Goal: Task Accomplishment & Management: Use online tool/utility

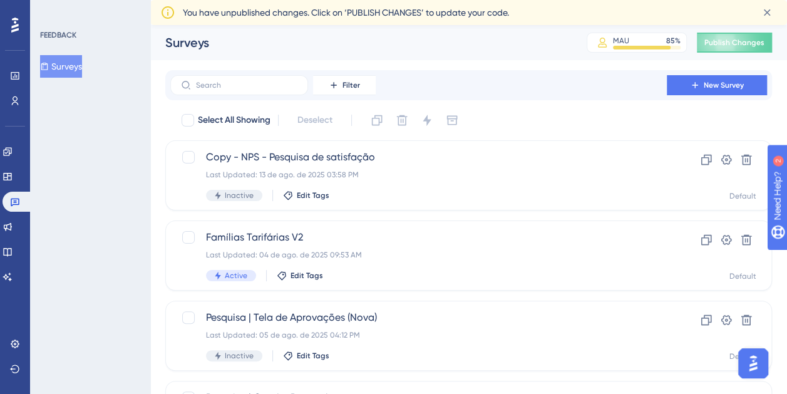
click at [330, 58] on div "Surveys MAU 85 % Click to see add-on and upgrade options Publish Changes" at bounding box center [468, 42] width 637 height 35
click at [13, 154] on icon at bounding box center [8, 151] width 10 height 10
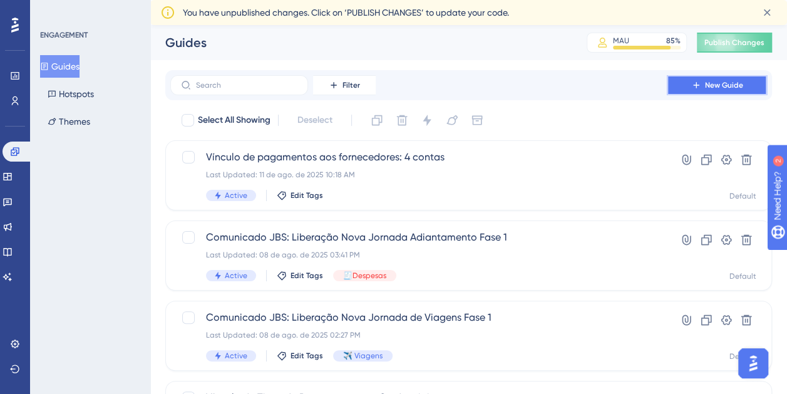
click at [726, 83] on span "New Guide" at bounding box center [724, 85] width 38 height 10
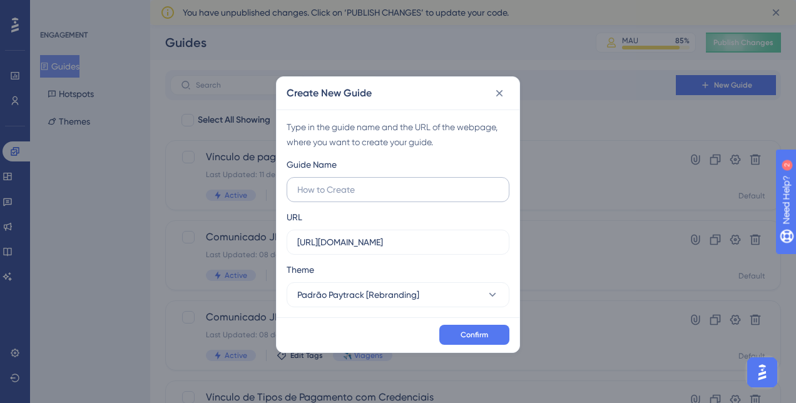
click at [439, 199] on label at bounding box center [398, 189] width 223 height 25
click at [439, 197] on input "text" at bounding box center [398, 190] width 202 height 14
type input "Comunicado Libbs - Atualização de Telefone"
click at [429, 237] on input "https://app.paytrack.com.br" at bounding box center [398, 242] width 202 height 14
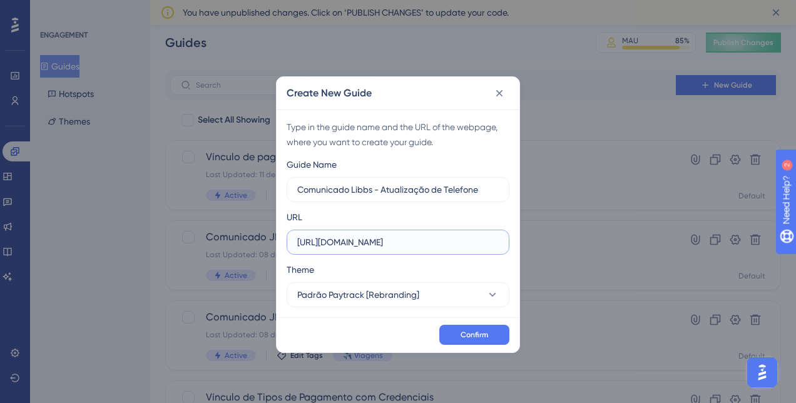
click at [429, 237] on input "https://app.paytrack.com.br" at bounding box center [398, 242] width 202 height 14
paste input "/#/dashboard/colaborador"
type input "https://app.paytrack.com.br/#/dashboard/colaborador"
click at [482, 332] on span "Confirm" at bounding box center [475, 335] width 28 height 10
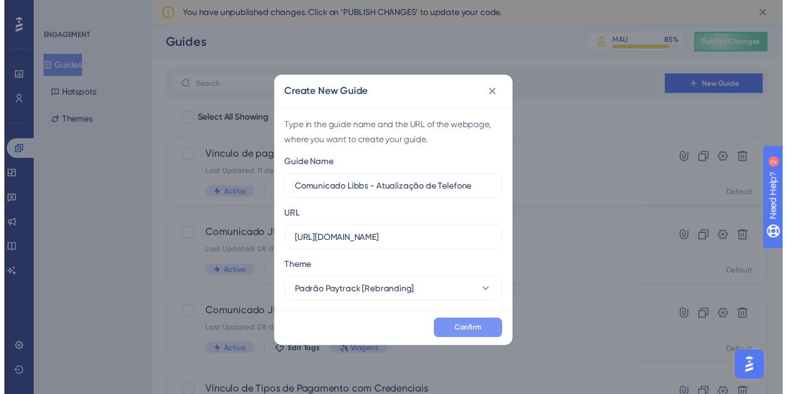
scroll to position [0, 0]
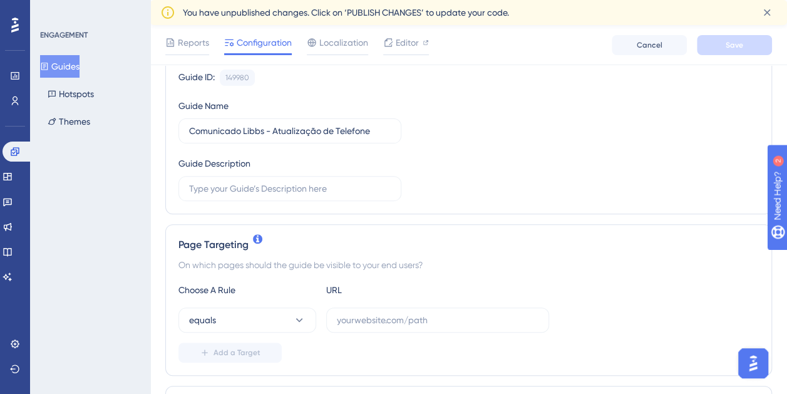
scroll to position [188, 0]
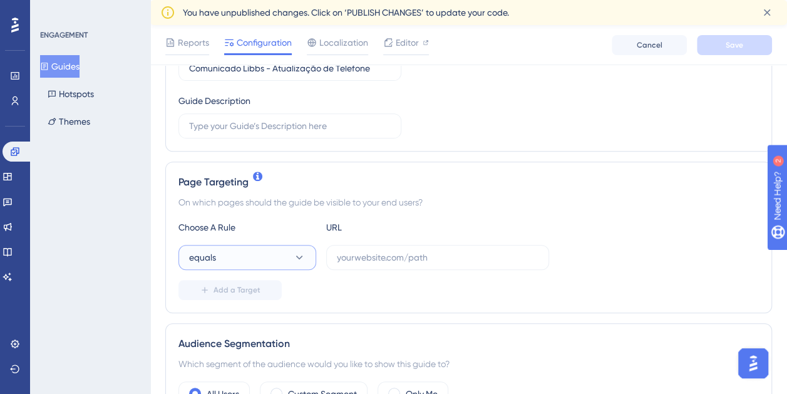
click at [290, 256] on button "equals" at bounding box center [247, 257] width 138 height 25
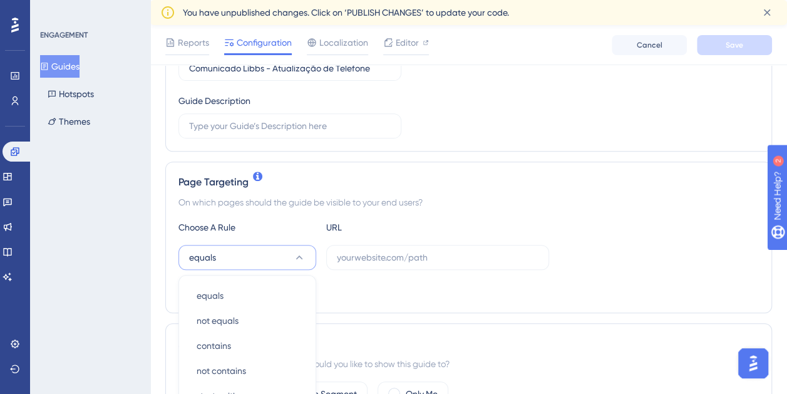
scroll to position [360, 0]
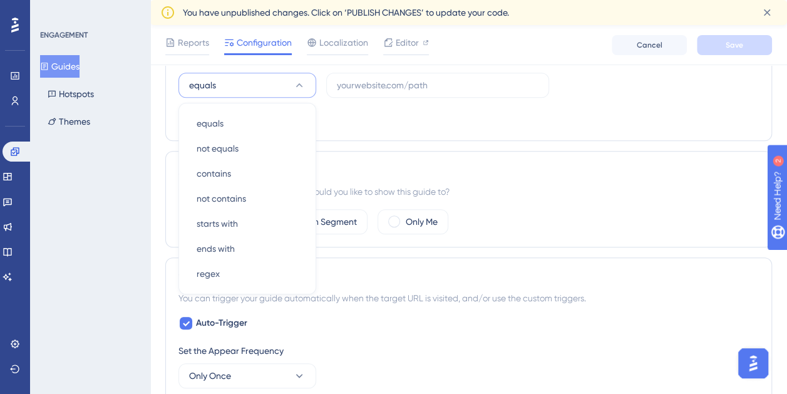
click at [481, 211] on div "All Users Custom Segment Only Me" at bounding box center [468, 221] width 580 height 25
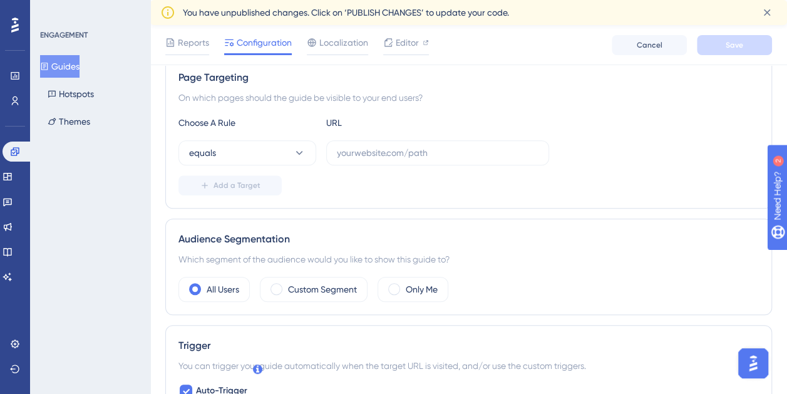
scroll to position [235, 0]
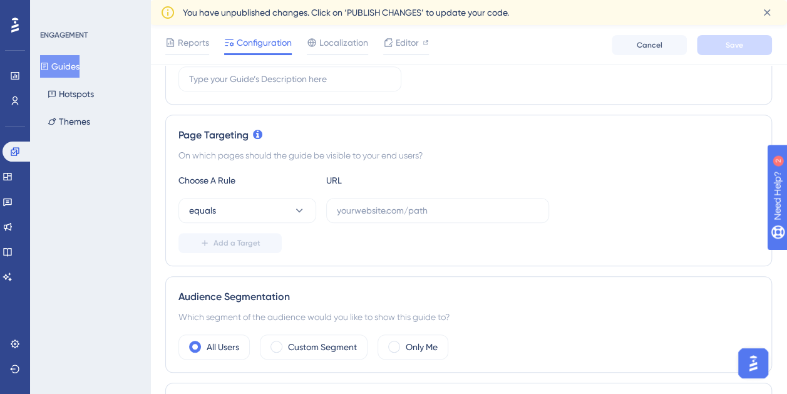
click at [446, 228] on div "Choose A Rule URL equals Add a Target" at bounding box center [468, 213] width 580 height 80
click at [436, 215] on input "text" at bounding box center [438, 210] width 202 height 14
paste input "https://app.paytrack.com.br/#/dashboard/colaborador"
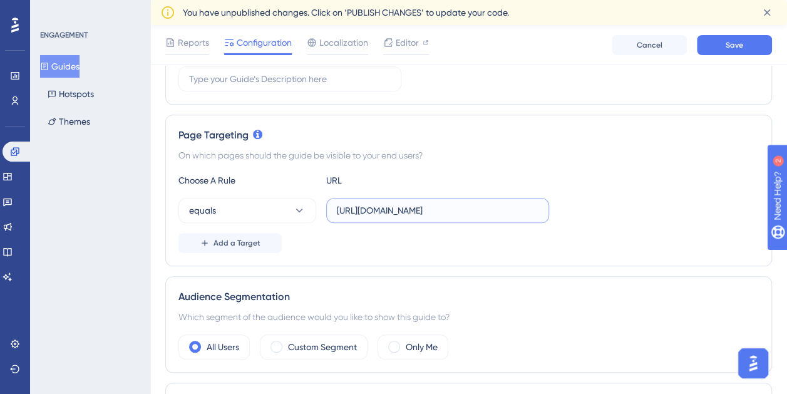
type input "https://app.paytrack.com.br/#/dashboard/colaborador"
click at [503, 169] on div "Page Targeting On which pages should the guide be visible to your end users? Ch…" at bounding box center [468, 190] width 606 height 151
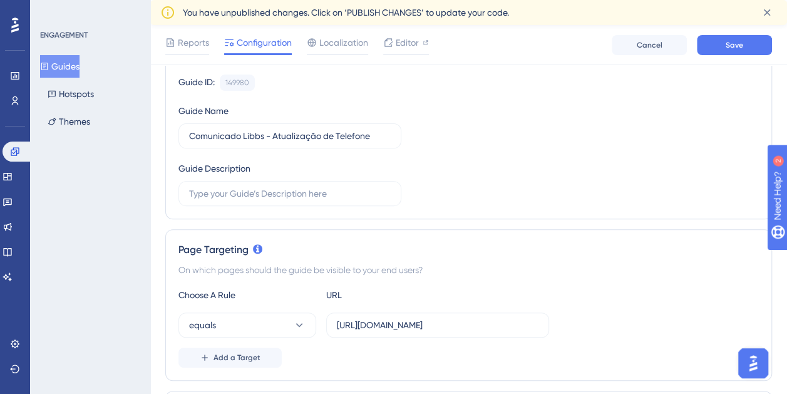
scroll to position [0, 0]
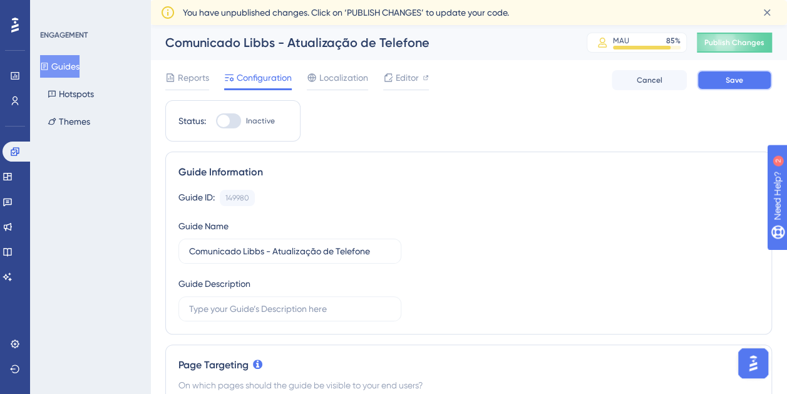
click at [742, 76] on span "Save" at bounding box center [734, 80] width 18 height 10
click at [414, 84] on span "Editor" at bounding box center [407, 77] width 23 height 15
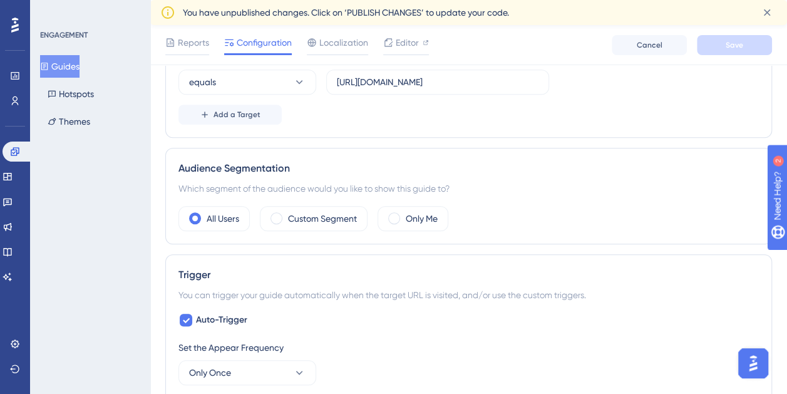
scroll to position [438, 0]
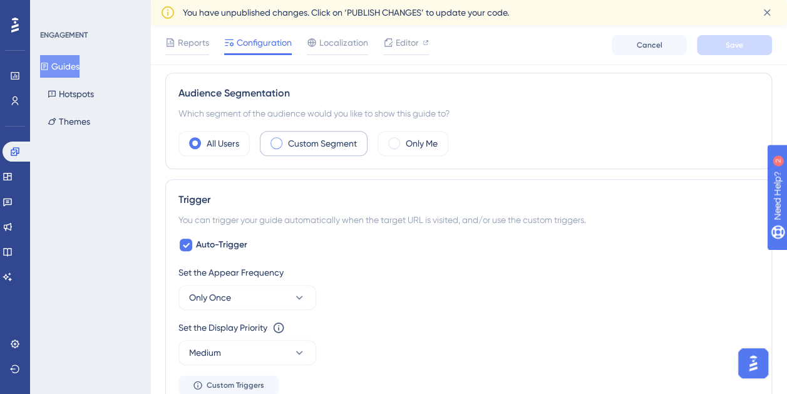
click at [290, 148] on label "Custom Segment" at bounding box center [322, 143] width 69 height 15
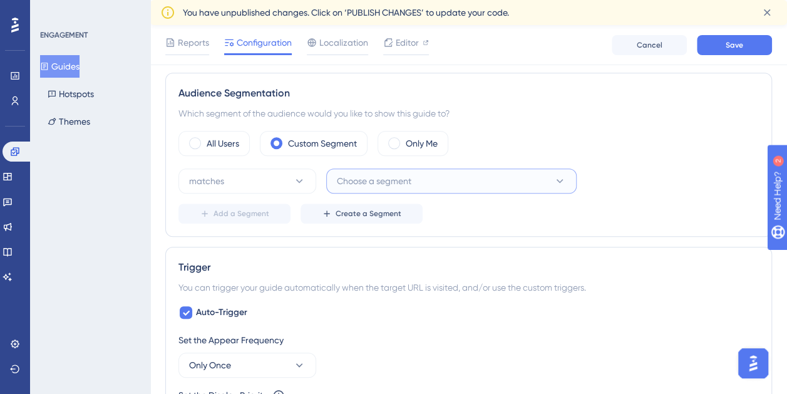
click at [372, 173] on span "Choose a segment" at bounding box center [374, 180] width 74 height 15
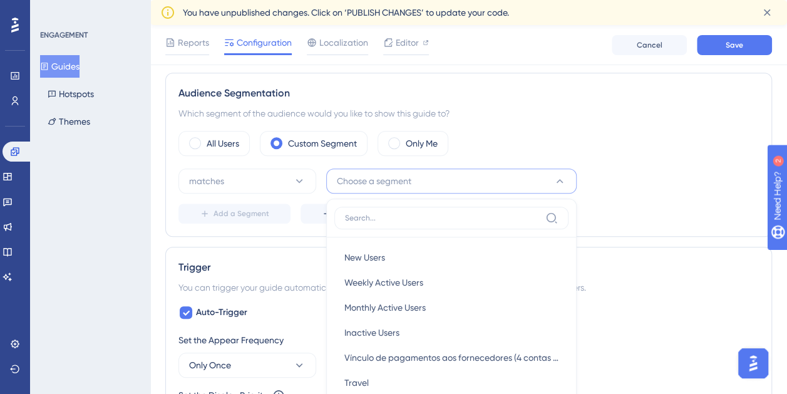
scroll to position [509, 0]
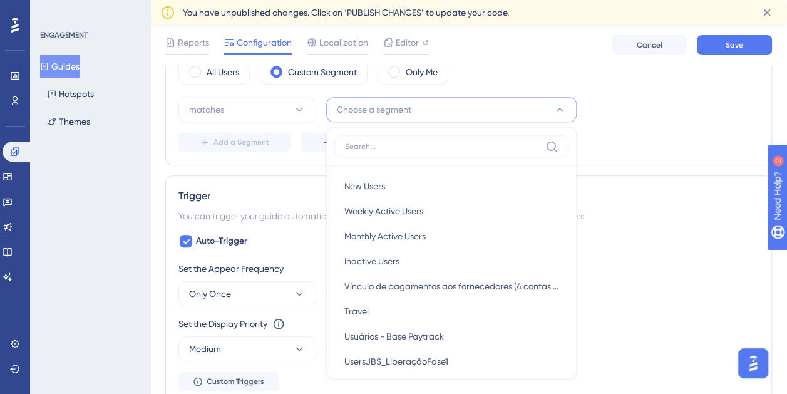
click at [606, 123] on div "matches Choose a segment New Users New Users Weekly Active Users Weekly Active …" at bounding box center [468, 124] width 580 height 55
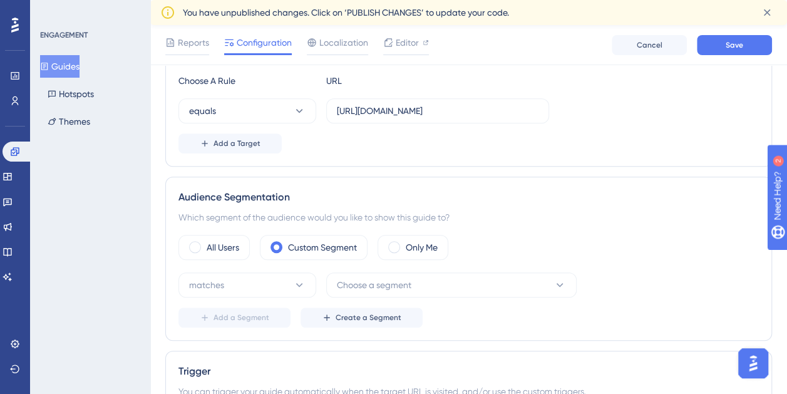
scroll to position [322, 0]
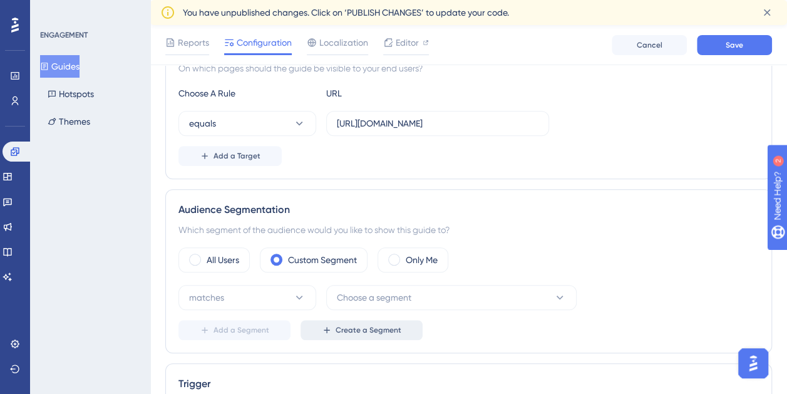
click at [345, 330] on span "Create a Segment" at bounding box center [368, 330] width 66 height 10
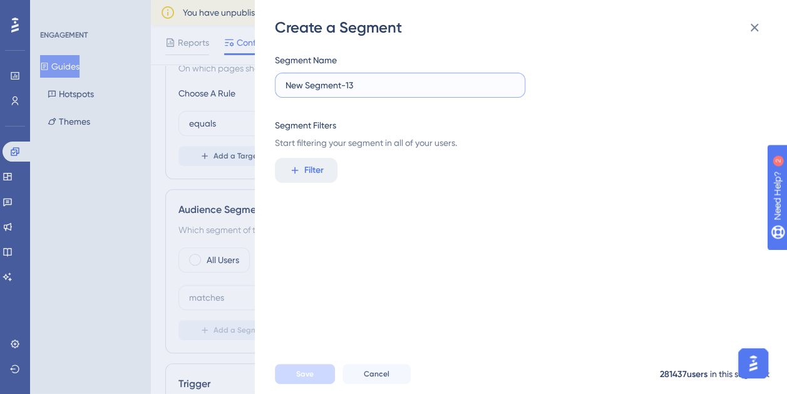
click at [399, 88] on input "New Segment-13" at bounding box center [399, 85] width 229 height 14
type input "Comunicado Libbs"
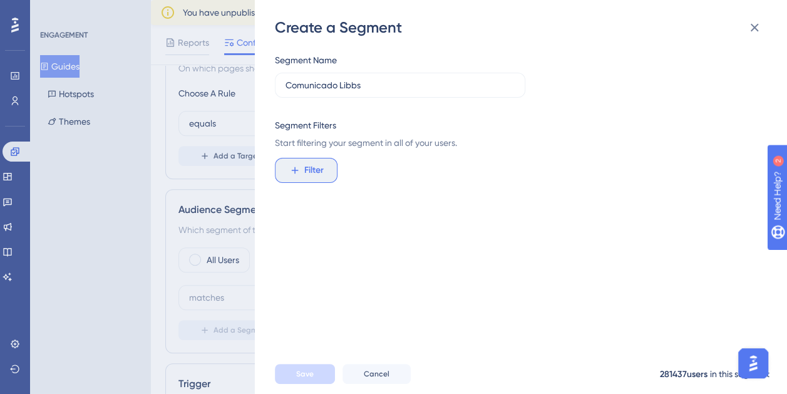
click at [317, 167] on span "Filter" at bounding box center [313, 170] width 19 height 15
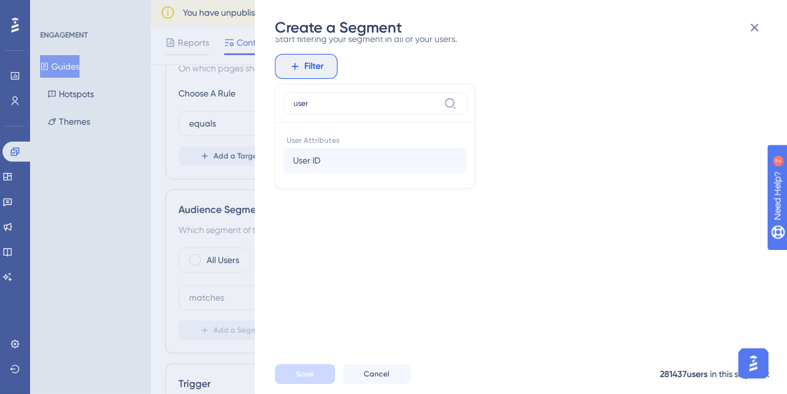
type input "user"
click at [333, 155] on button "User ID User ID" at bounding box center [375, 160] width 184 height 25
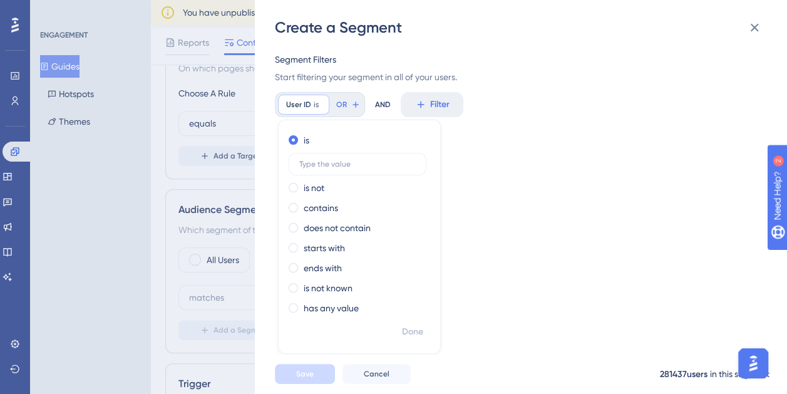
scroll to position [56, 0]
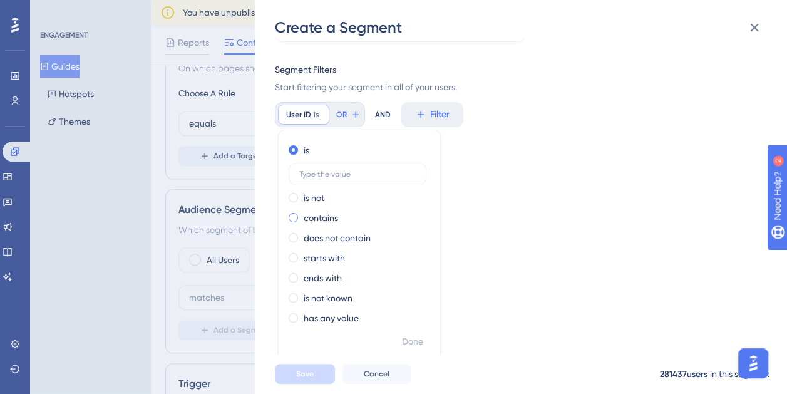
click at [318, 216] on label "contains" at bounding box center [321, 217] width 34 height 15
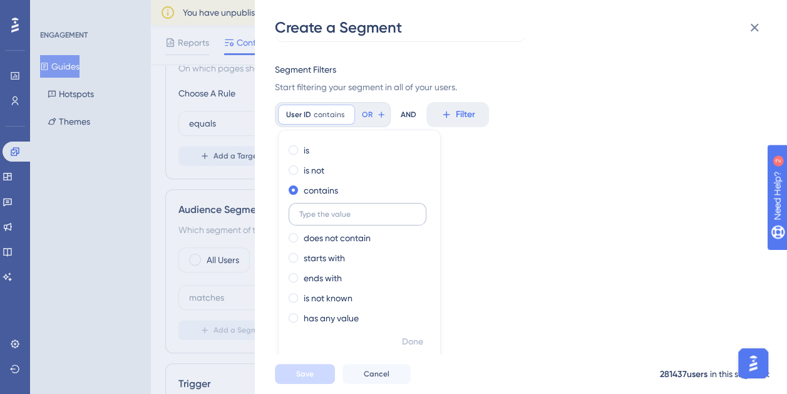
click at [369, 214] on input "text" at bounding box center [357, 214] width 116 height 9
click at [319, 279] on label "ends with" at bounding box center [323, 277] width 38 height 15
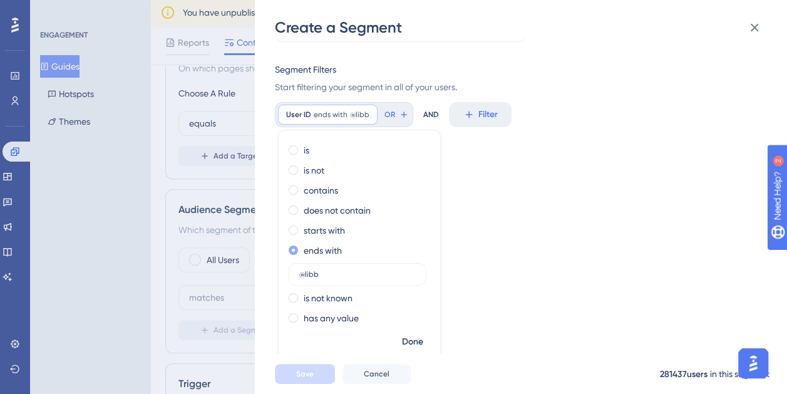
type input "@libbs"
click at [412, 335] on span "Done" at bounding box center [412, 341] width 21 height 15
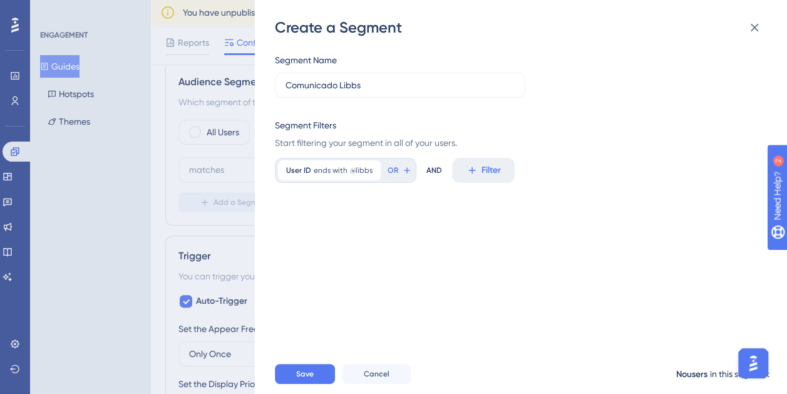
scroll to position [384, 0]
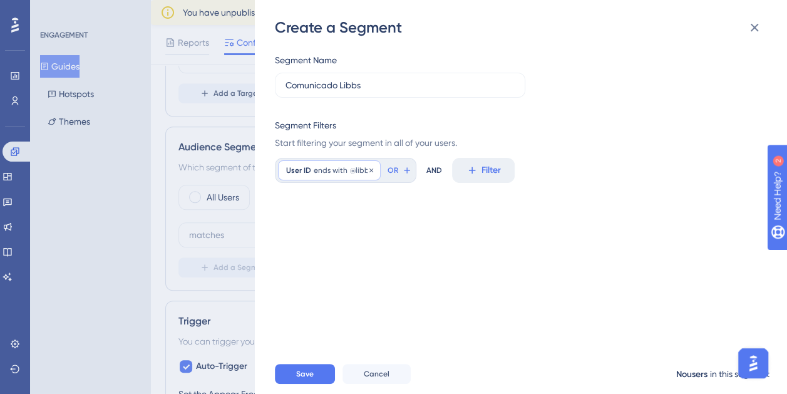
click at [352, 168] on span "@libbs" at bounding box center [361, 170] width 23 height 10
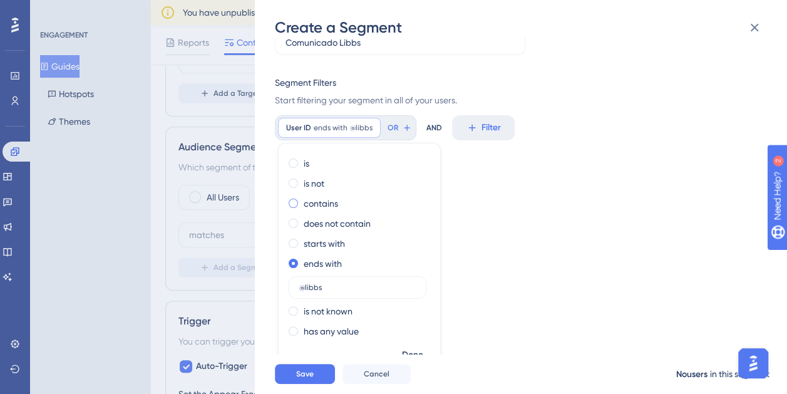
click at [320, 199] on label "contains" at bounding box center [321, 203] width 34 height 15
click at [416, 351] on span "Done" at bounding box center [412, 354] width 21 height 15
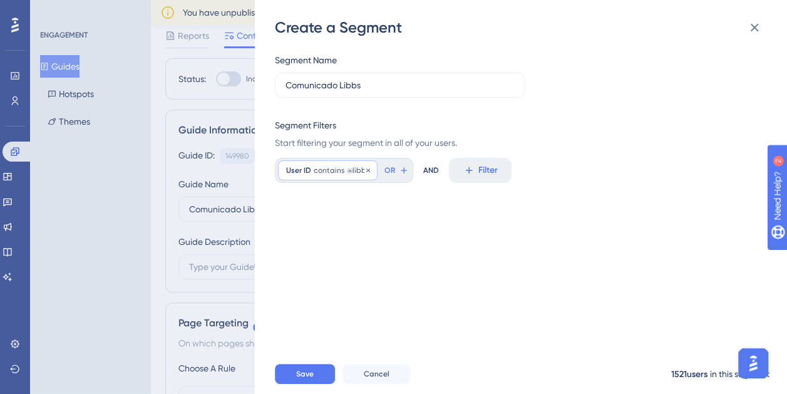
scroll to position [9, 0]
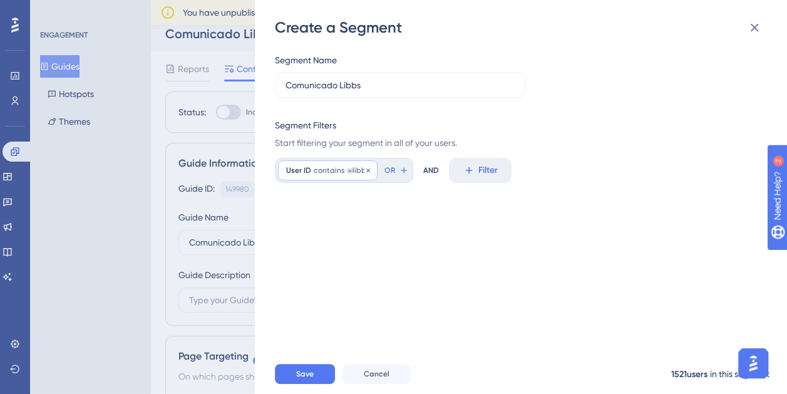
click at [337, 162] on div "User ID contains @libbs @libbs Remove" at bounding box center [328, 170] width 100 height 20
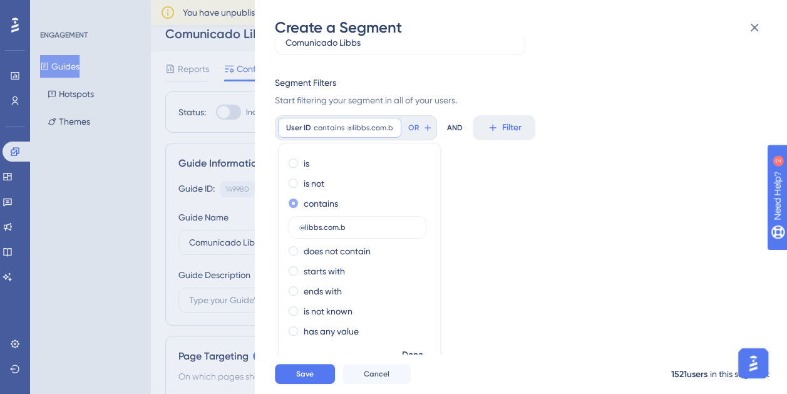
type input "@[DOMAIN_NAME]"
click at [315, 289] on label "ends with" at bounding box center [323, 291] width 38 height 15
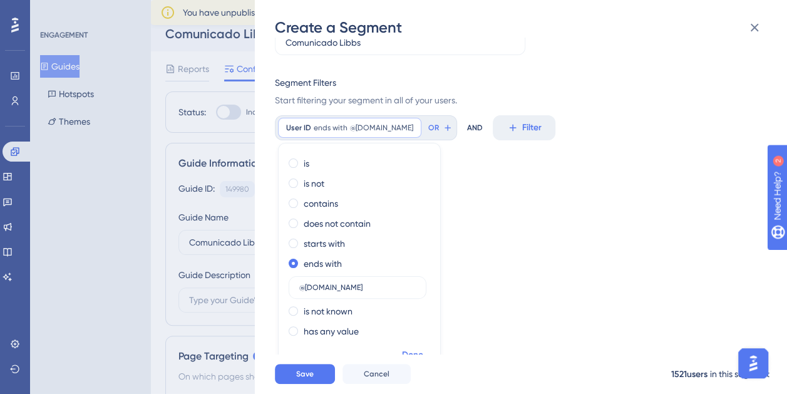
click at [414, 354] on span "Done" at bounding box center [412, 354] width 21 height 15
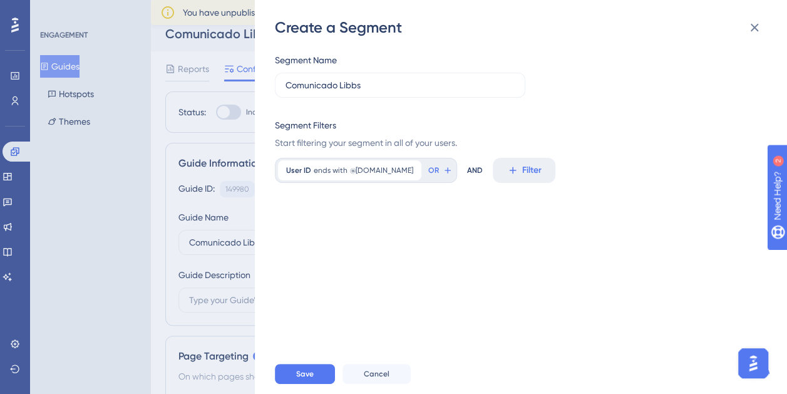
scroll to position [0, 0]
click at [304, 379] on span "Save" at bounding box center [305, 374] width 18 height 10
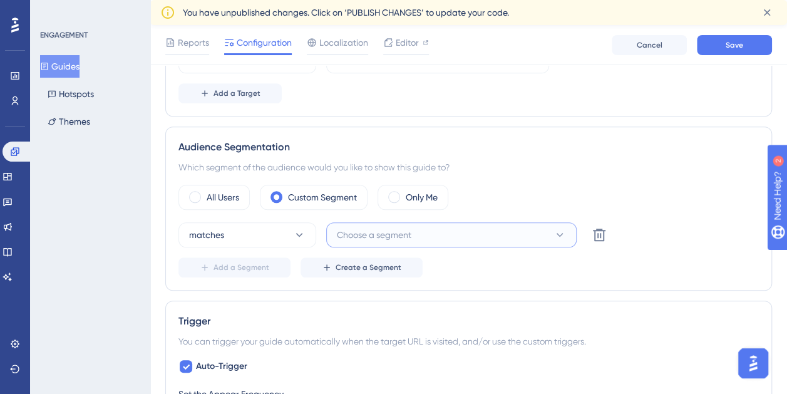
click at [387, 228] on span "Choose a segment" at bounding box center [374, 234] width 74 height 15
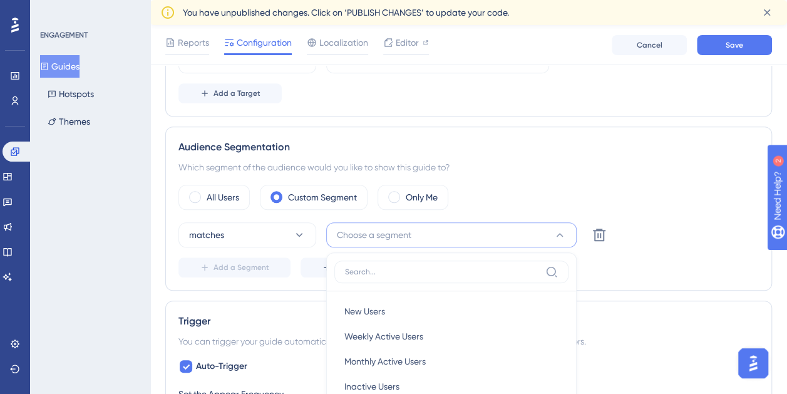
scroll to position [509, 0]
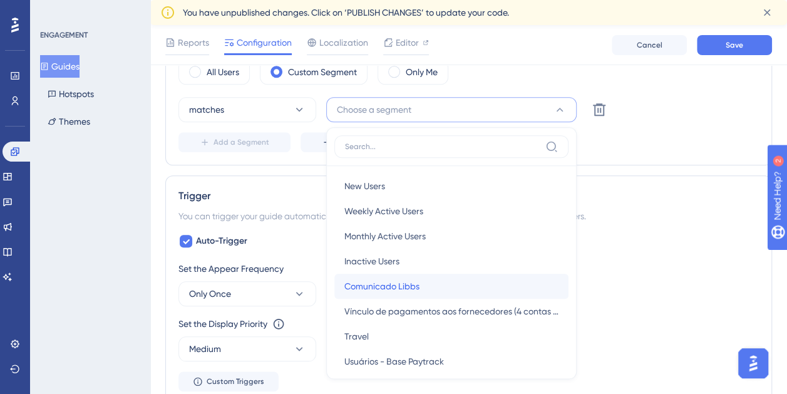
click at [443, 286] on div "Comunicado Libbs Comunicado Libbs" at bounding box center [451, 286] width 214 height 25
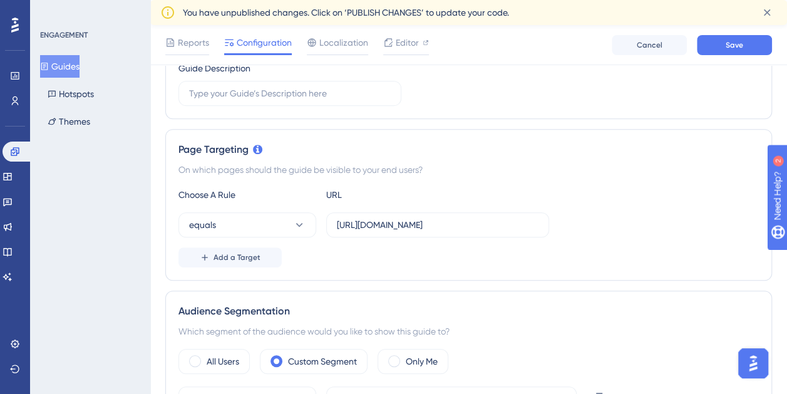
scroll to position [214, 0]
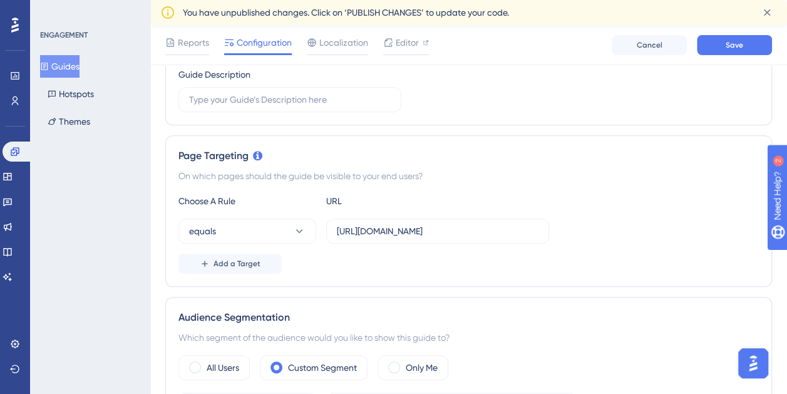
click at [741, 55] on div "Reports Configuration Localization Editor Cancel Save" at bounding box center [468, 45] width 637 height 40
click at [732, 50] on button "Save" at bounding box center [734, 45] width 75 height 20
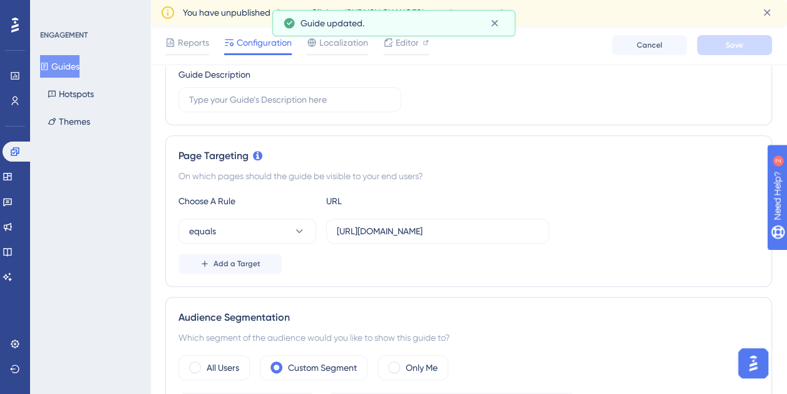
scroll to position [0, 0]
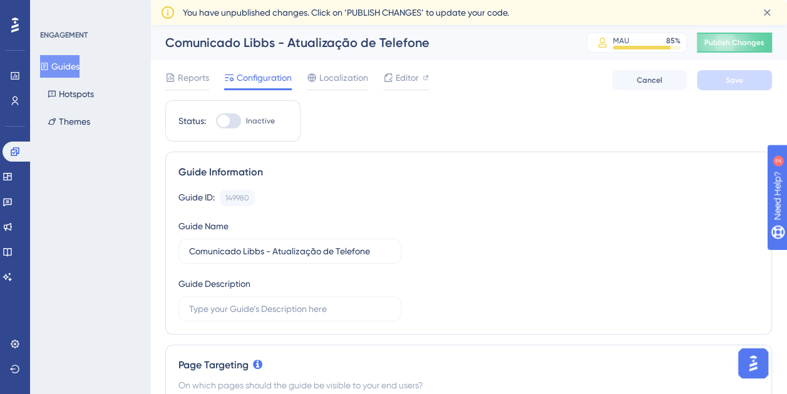
click at [237, 116] on div at bounding box center [228, 120] width 25 height 15
click at [216, 121] on input "Inactive" at bounding box center [215, 121] width 1 height 1
checkbox input "true"
click at [736, 82] on span "Save" at bounding box center [734, 80] width 18 height 10
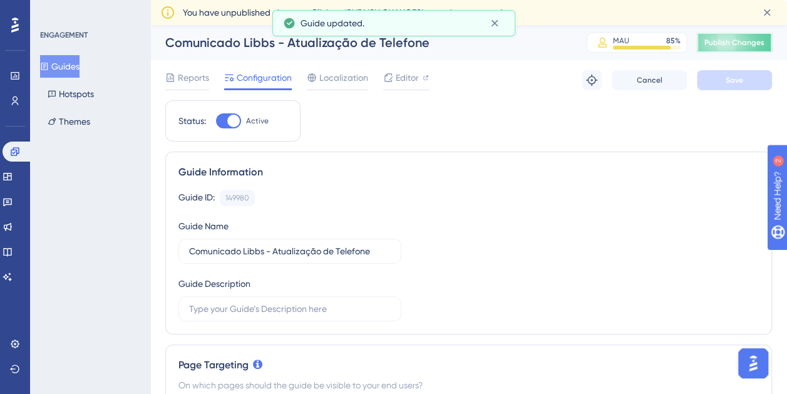
click at [735, 43] on span "Publish Changes" at bounding box center [734, 43] width 60 height 10
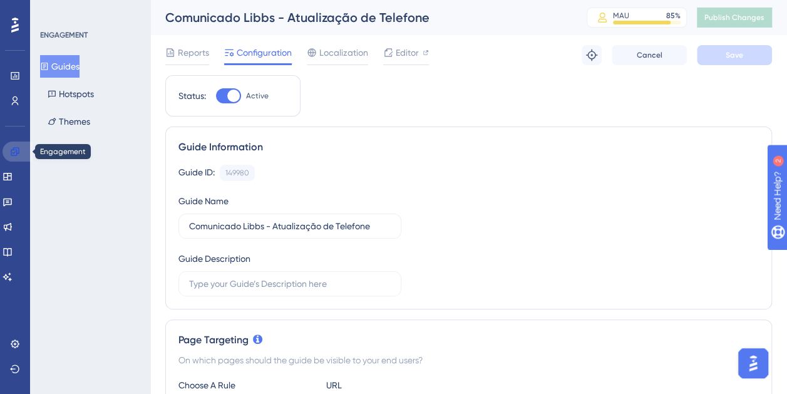
click at [21, 155] on link at bounding box center [18, 151] width 30 height 20
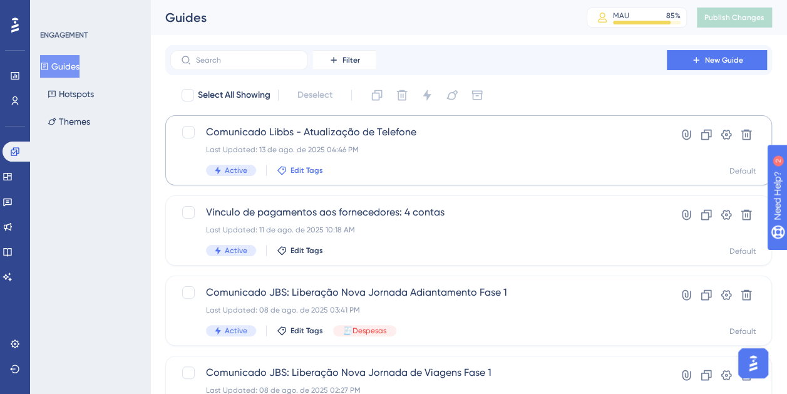
click at [297, 174] on span "Edit Tags" at bounding box center [306, 170] width 33 height 10
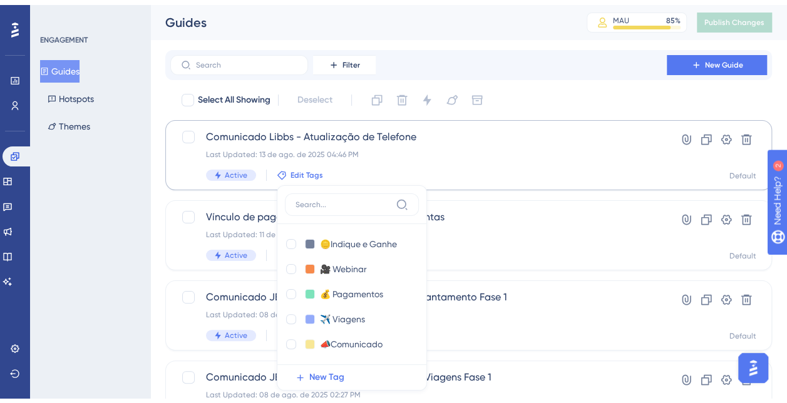
scroll to position [86, 0]
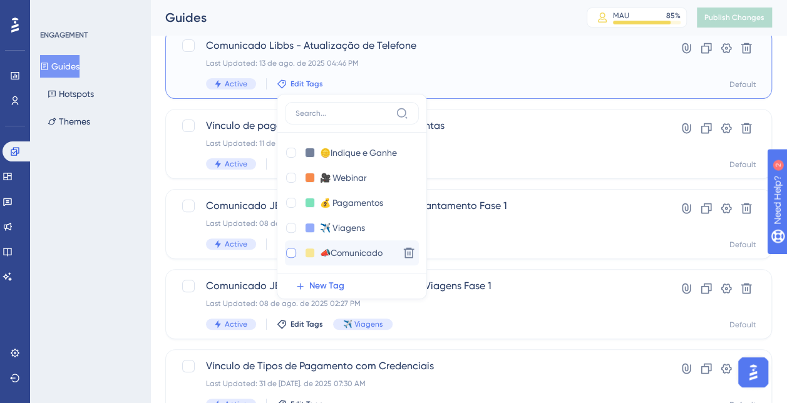
click at [294, 252] on div at bounding box center [291, 253] width 10 height 10
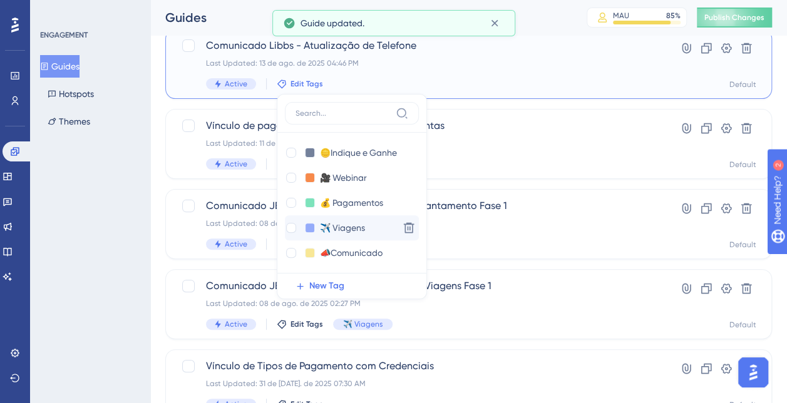
checkbox input "true"
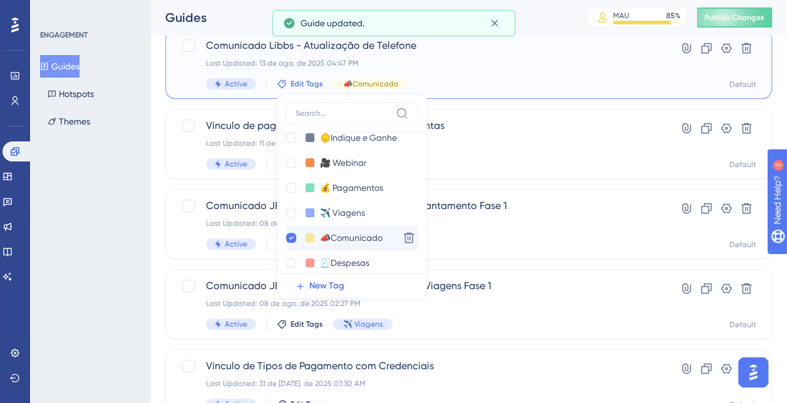
scroll to position [24, 0]
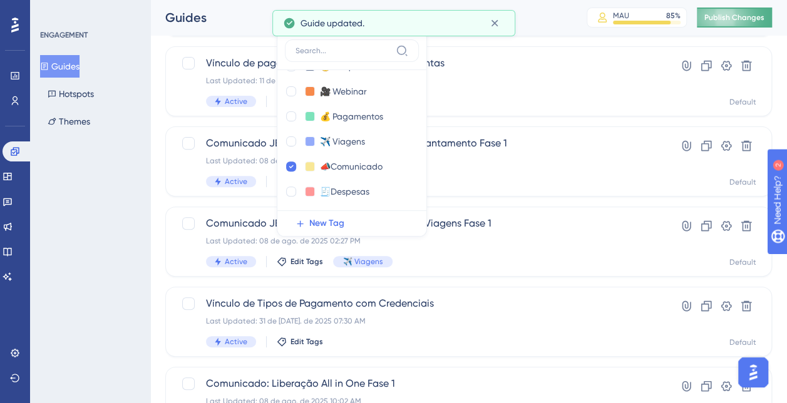
click at [737, 20] on span "Publish Changes" at bounding box center [734, 18] width 60 height 10
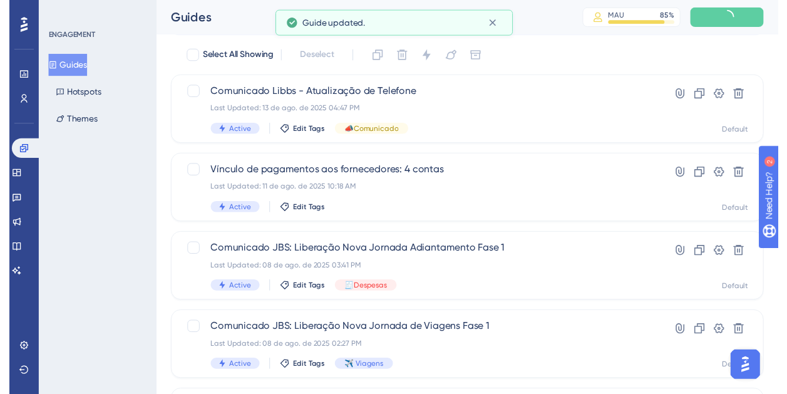
scroll to position [0, 0]
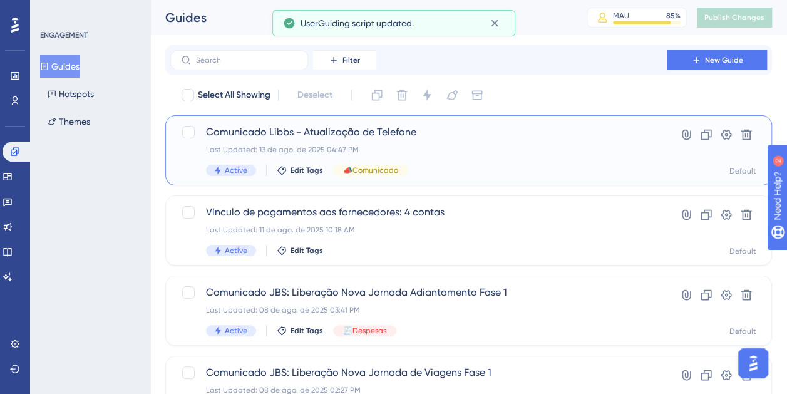
click at [554, 139] on span "Comunicado Libbs - Atualização de Telefone" at bounding box center [418, 132] width 425 height 15
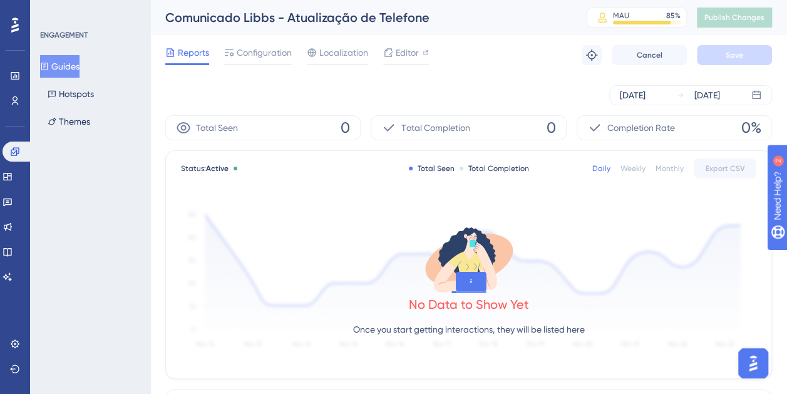
click at [305, 72] on div "Reports Configuration Localization Editor Troubleshoot Cancel Save" at bounding box center [468, 55] width 606 height 40
click at [350, 94] on div "Aug 13 2025 Aug 13 2025" at bounding box center [468, 95] width 606 height 20
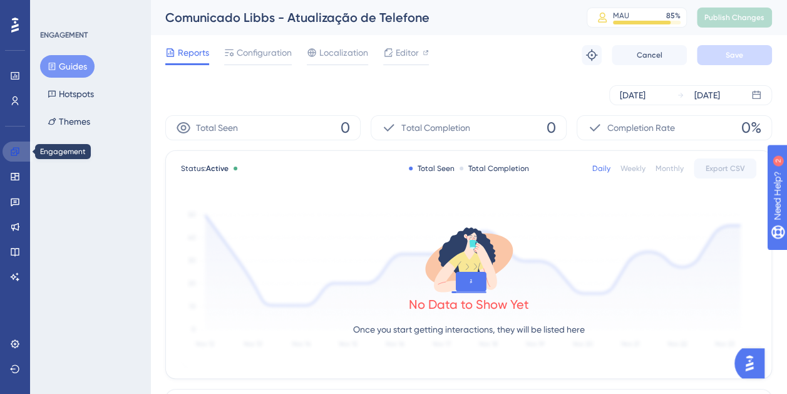
click at [5, 150] on link at bounding box center [18, 151] width 30 height 20
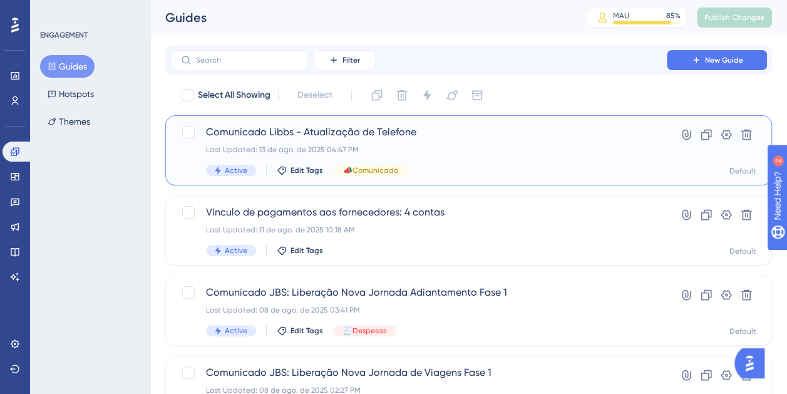
click at [444, 137] on span "Comunicado Libbs - Atualização de Telefone" at bounding box center [418, 132] width 425 height 15
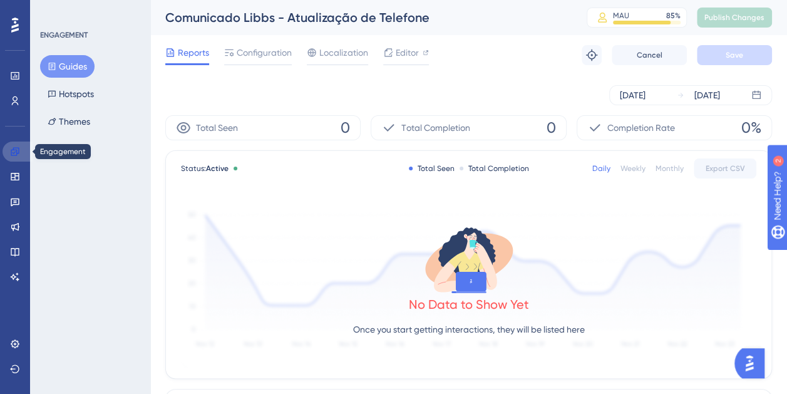
click at [21, 151] on link at bounding box center [18, 151] width 30 height 20
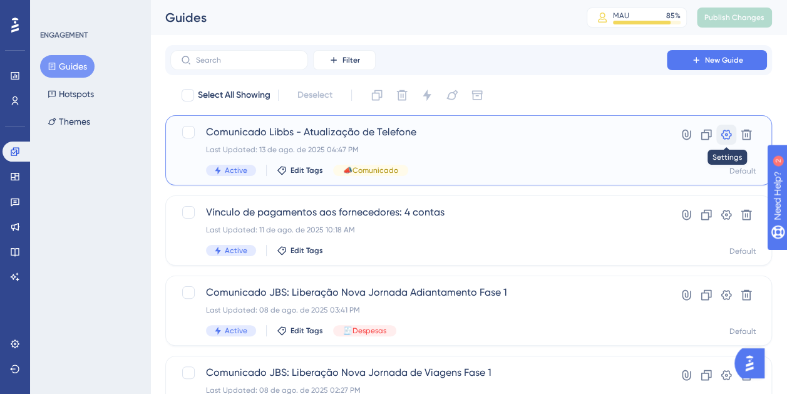
click at [730, 135] on icon at bounding box center [726, 135] width 11 height 10
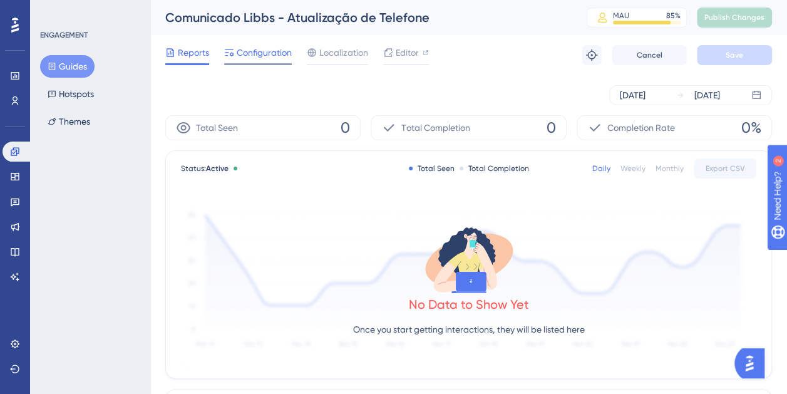
click at [232, 53] on icon at bounding box center [229, 52] width 9 height 7
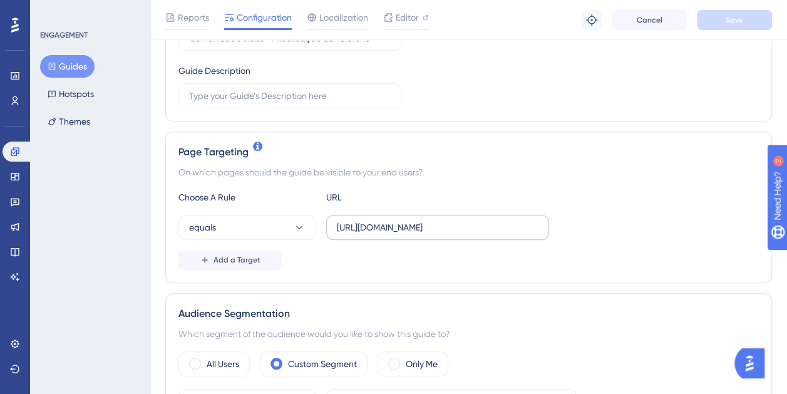
scroll to position [250, 0]
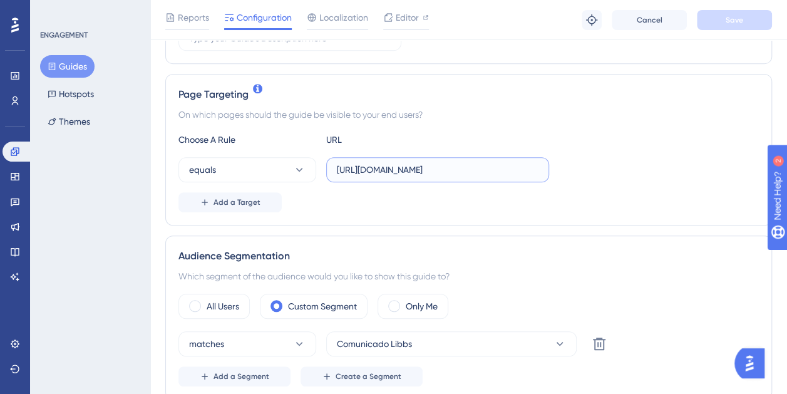
click at [530, 169] on input "https://app.paytrack.com.br/#/dashboard/colaborador" at bounding box center [438, 170] width 202 height 14
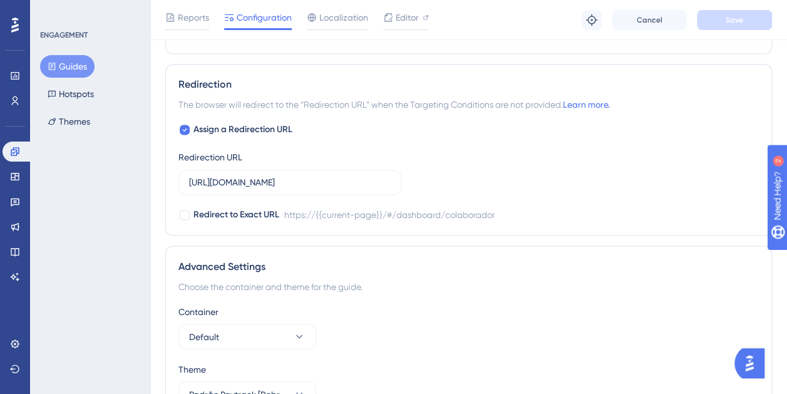
scroll to position [939, 0]
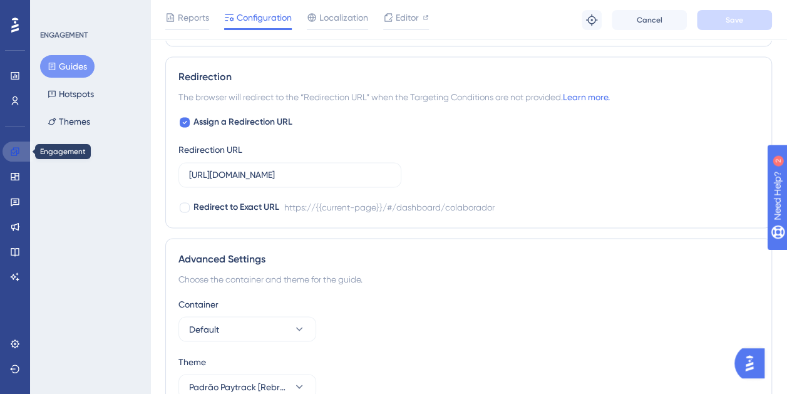
click at [23, 149] on link at bounding box center [18, 151] width 30 height 20
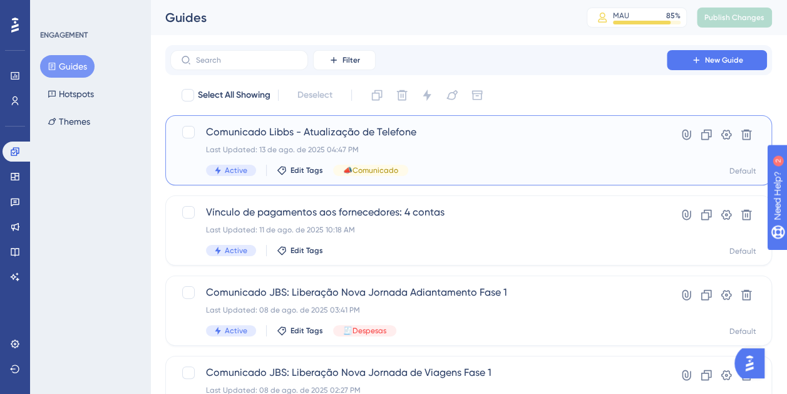
click at [384, 136] on span "Comunicado Libbs - Atualização de Telefone" at bounding box center [418, 132] width 425 height 15
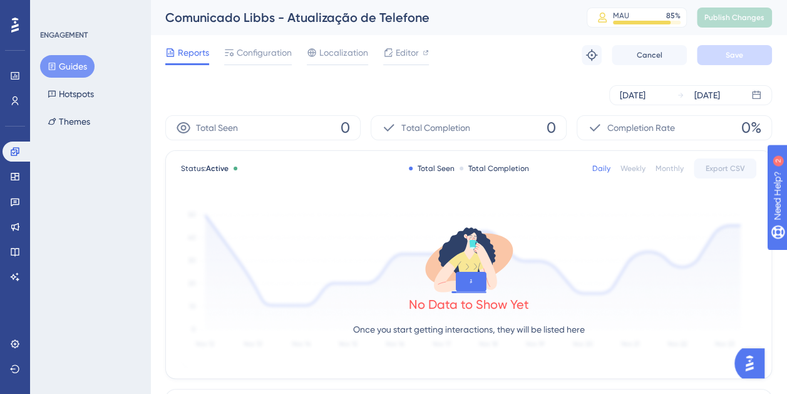
click at [382, 78] on div "Aug 13 2025 Aug 13 2025" at bounding box center [468, 95] width 606 height 40
click at [432, 89] on div "Aug 13 2025 Aug 13 2025" at bounding box center [468, 95] width 606 height 20
click at [14, 198] on icon at bounding box center [15, 202] width 9 height 8
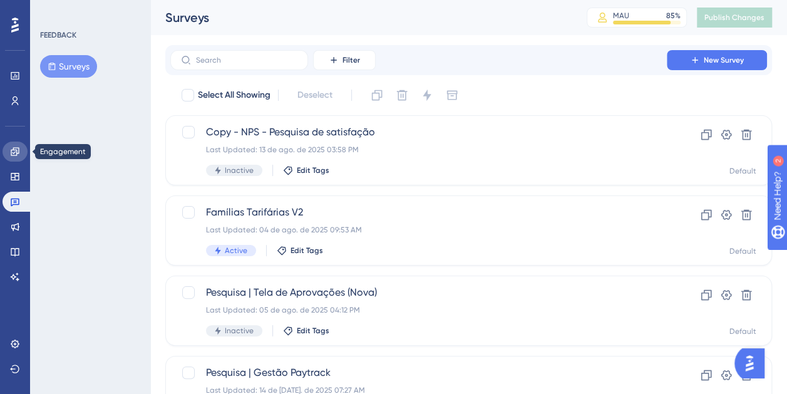
click at [21, 150] on link at bounding box center [15, 151] width 25 height 20
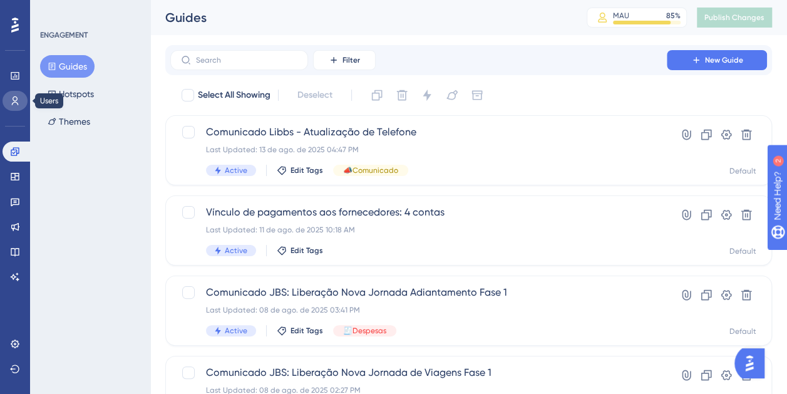
click at [20, 95] on link at bounding box center [15, 101] width 25 height 20
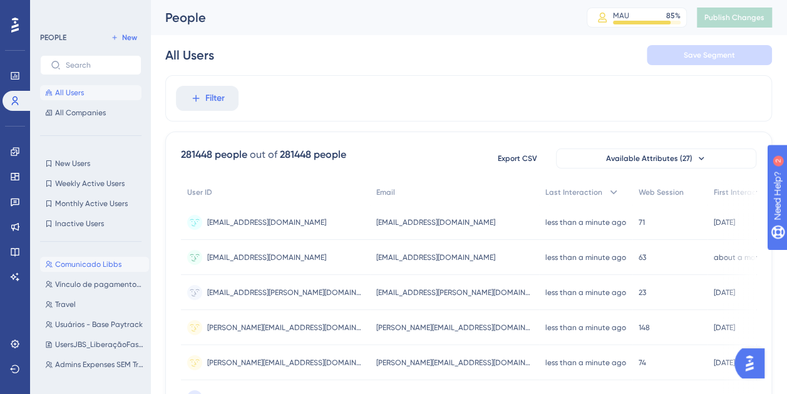
click at [91, 264] on span "Comunicado Libbs" at bounding box center [88, 264] width 66 height 10
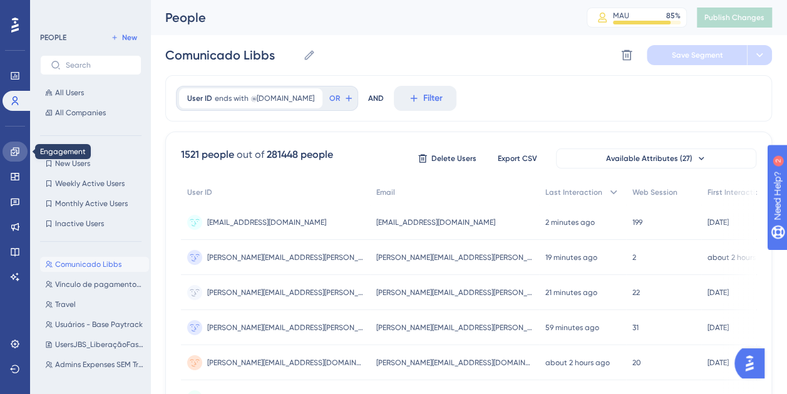
drag, startPoint x: 16, startPoint y: 149, endPoint x: 105, endPoint y: 9, distance: 165.5
click at [16, 149] on icon at bounding box center [15, 151] width 10 height 10
